Goal: Task Accomplishment & Management: Use online tool/utility

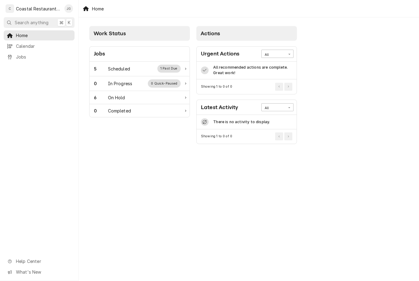
click at [131, 70] on div "5 Scheduled 1 Past Due" at bounding box center [137, 69] width 87 height 8
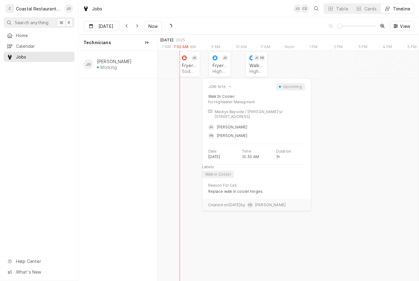
click at [262, 69] on div "Highwater Managment | Ocean City, 21842" at bounding box center [256, 71] width 14 height 5
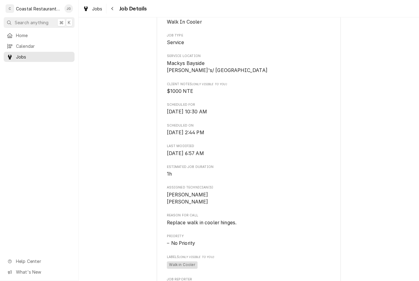
scroll to position [112, 0]
click at [39, 36] on span "Home" at bounding box center [43, 35] width 55 height 6
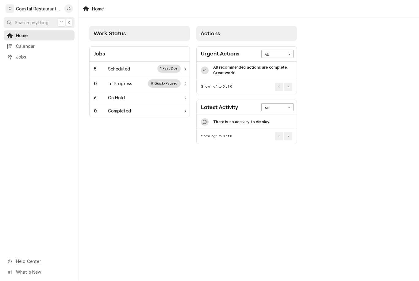
click at [132, 70] on div "5 Scheduled 1 Past Due" at bounding box center [137, 69] width 87 height 8
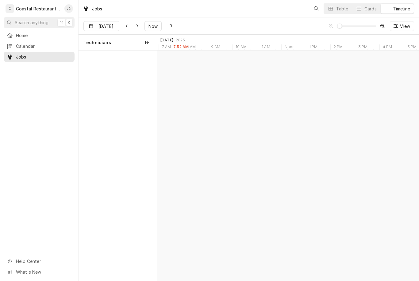
scroll to position [0, 5171]
click at [225, 63] on div "Fryer Repair" at bounding box center [219, 65] width 14 height 5
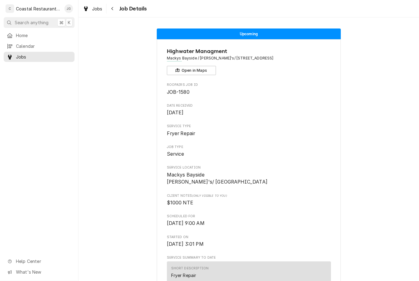
click at [28, 36] on span "Home" at bounding box center [43, 35] width 55 height 6
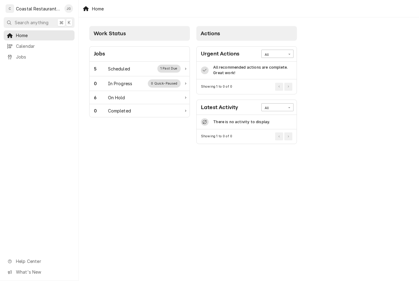
click at [122, 69] on div "Scheduled" at bounding box center [119, 69] width 22 height 6
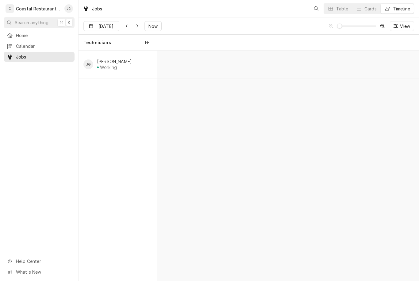
scroll to position [0, 5171]
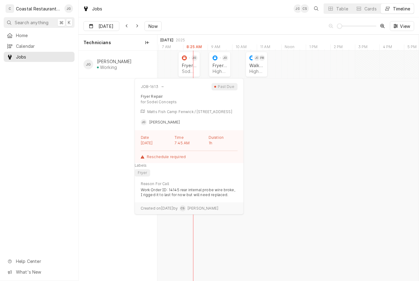
click at [191, 64] on div "Fryer Repair" at bounding box center [189, 65] width 14 height 5
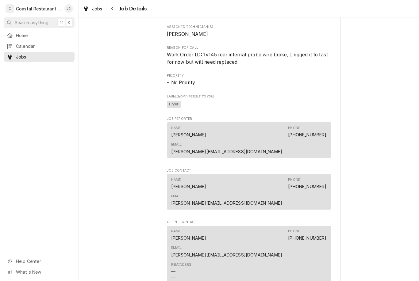
scroll to position [352, 0]
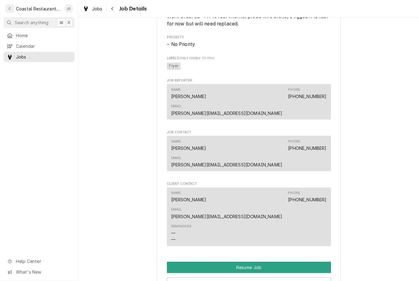
click at [247, 262] on button "Resume Job" at bounding box center [249, 267] width 164 height 11
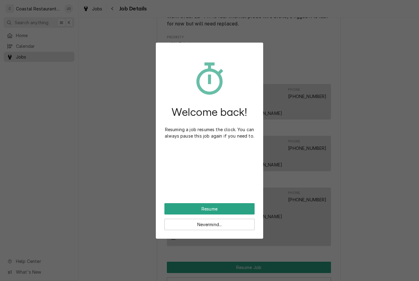
click at [203, 203] on button "Resume" at bounding box center [209, 208] width 90 height 11
